Goal: Find specific page/section: Find specific page/section

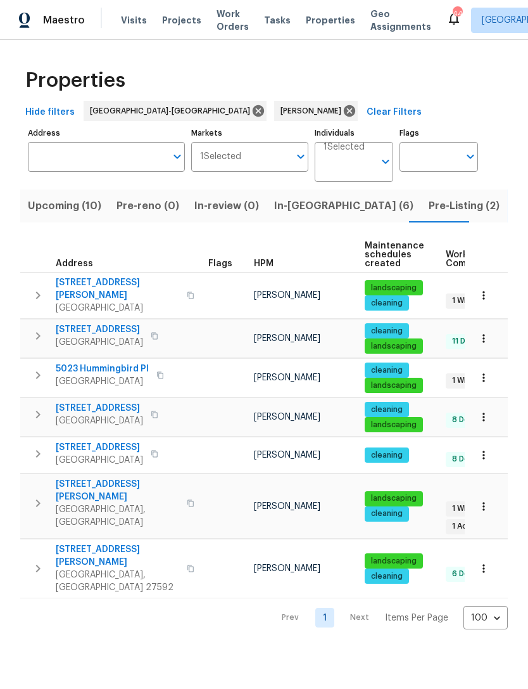
click at [429, 207] on span "Pre-Listing (2)" at bounding box center [464, 206] width 71 height 18
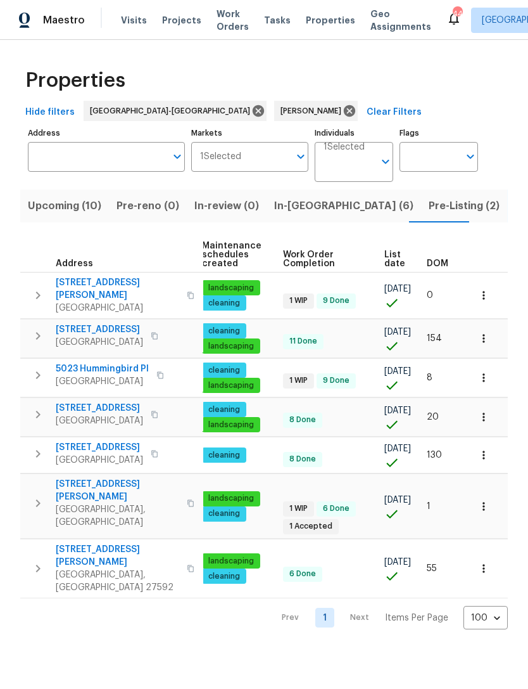
scroll to position [0, 163]
click at [491, 290] on button "button" at bounding box center [484, 295] width 28 height 28
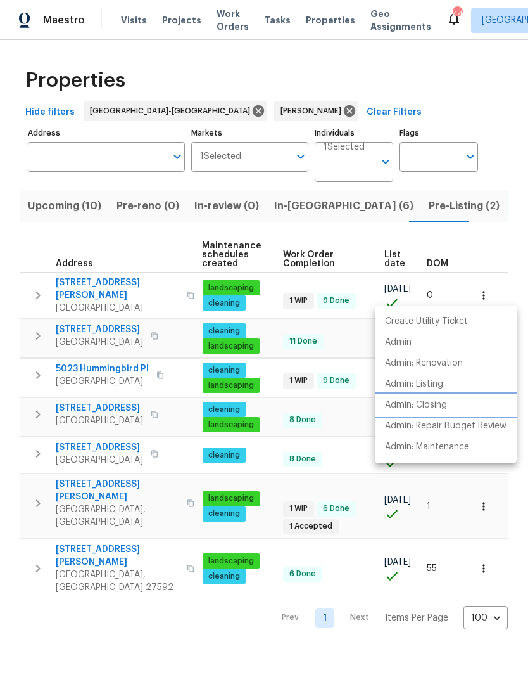
click at [421, 407] on p "Admin: Closing" at bounding box center [416, 405] width 62 height 13
click at [198, 603] on div at bounding box center [264, 344] width 528 height 689
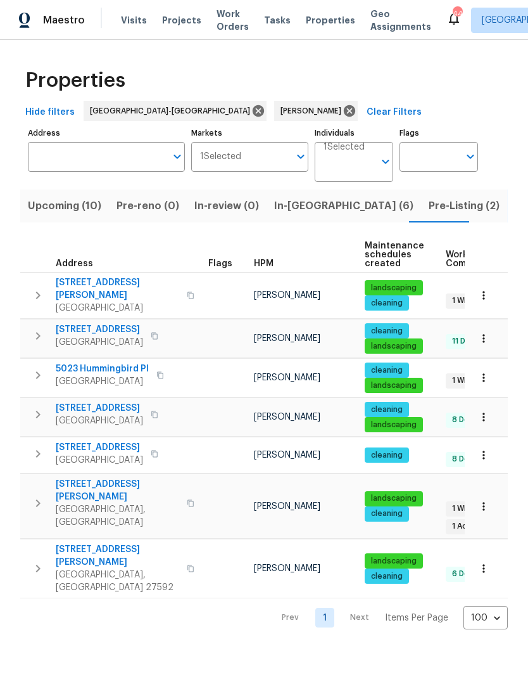
scroll to position [0, 0]
click at [123, 279] on span "6130 Saint Andrews Dr" at bounding box center [118, 288] width 124 height 25
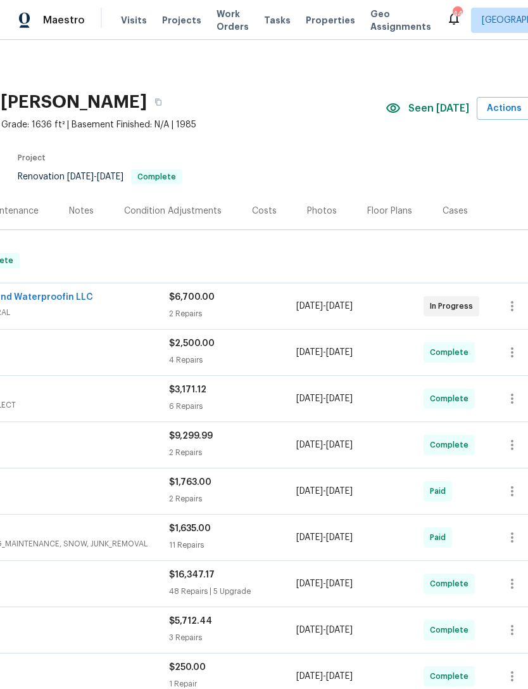
scroll to position [0, 169]
click at [265, 214] on div "Costs" at bounding box center [264, 211] width 25 height 13
